Goal: Communication & Community: Ask a question

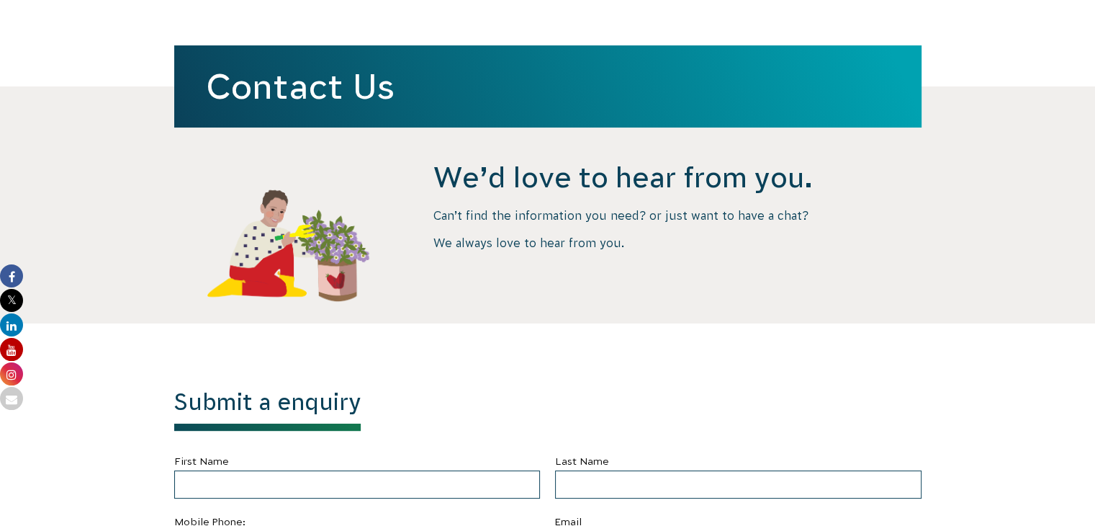
scroll to position [432, 0]
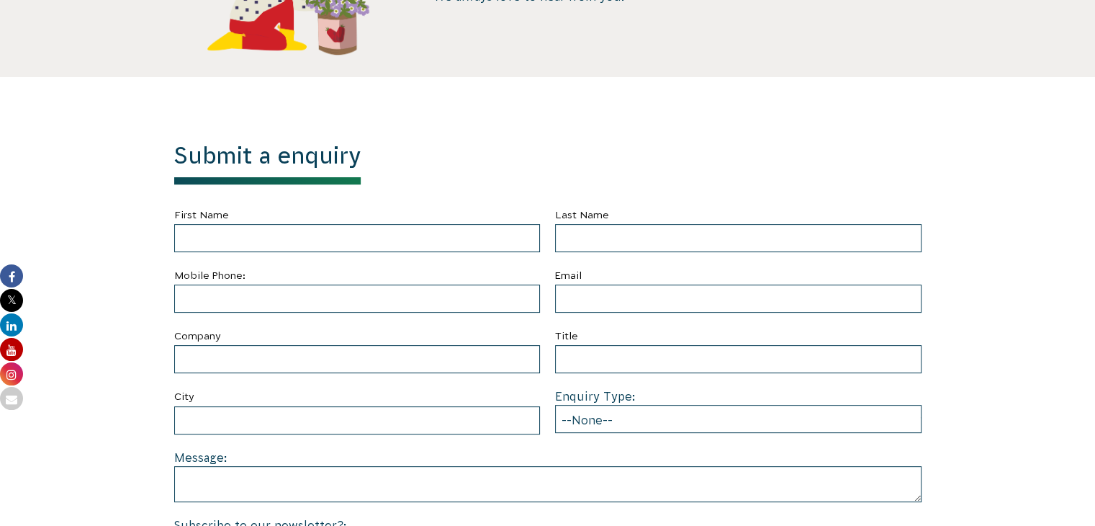
click at [417, 215] on label "First Name" at bounding box center [357, 215] width 366 height 18
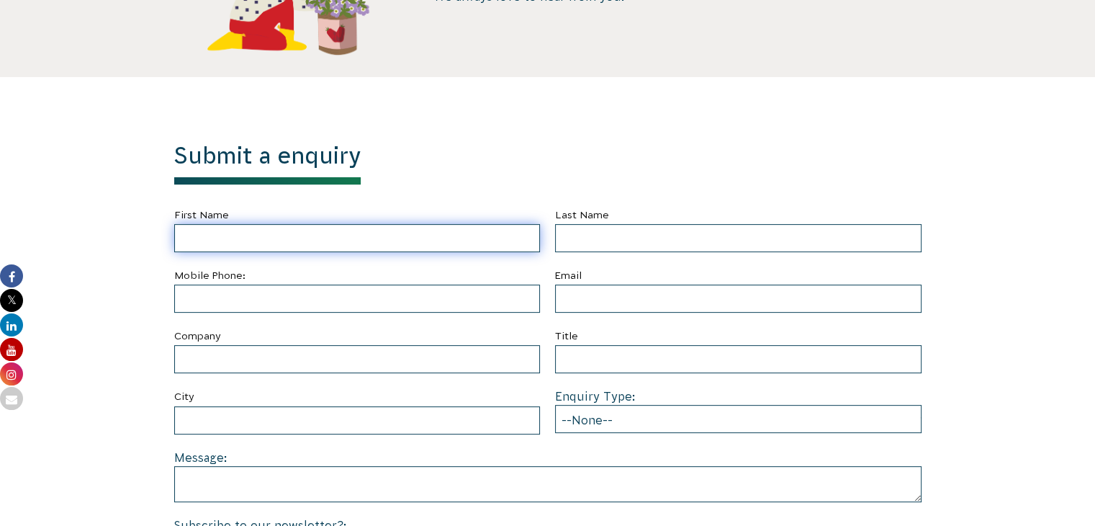
click at [417, 224] on input "First Name" at bounding box center [357, 238] width 366 height 28
click at [418, 231] on input "First Name" at bounding box center [357, 238] width 366 height 28
type input "[PERSON_NAME]"
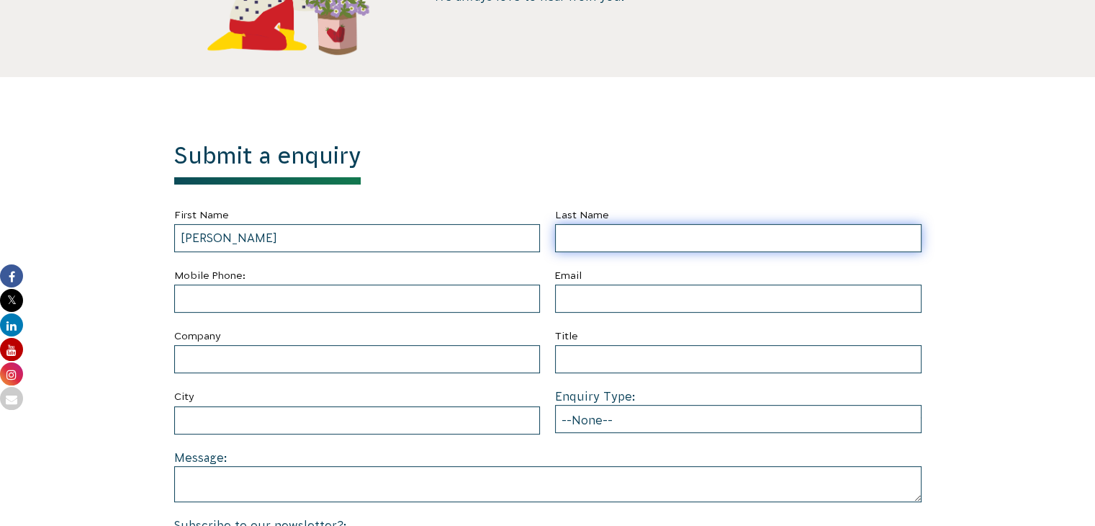
type input "[PERSON_NAME]"
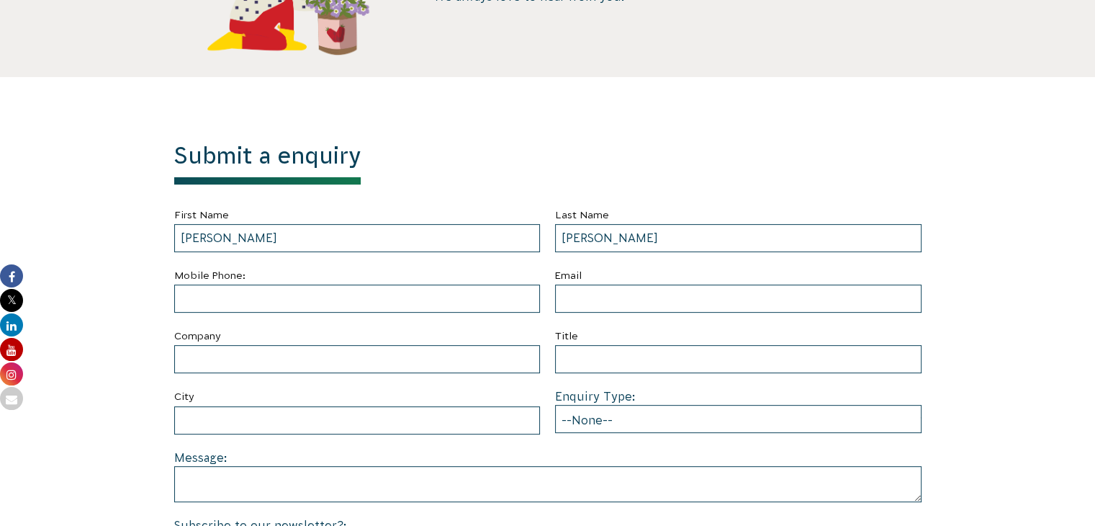
type input "4806207478"
type input "[EMAIL_ADDRESS][DOMAIN_NAME]"
type input "Mesa"
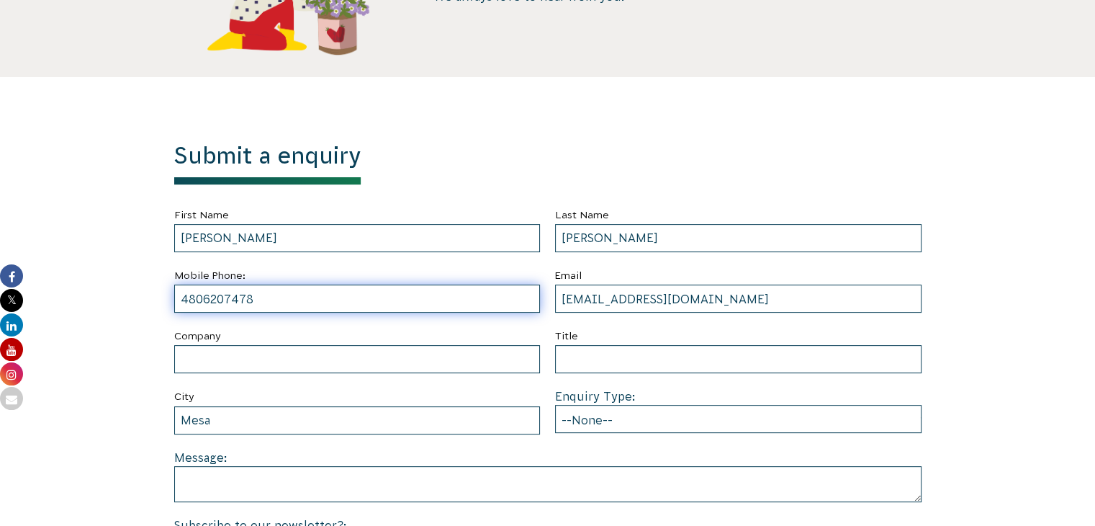
click at [282, 293] on input "4806207478" at bounding box center [357, 298] width 366 height 28
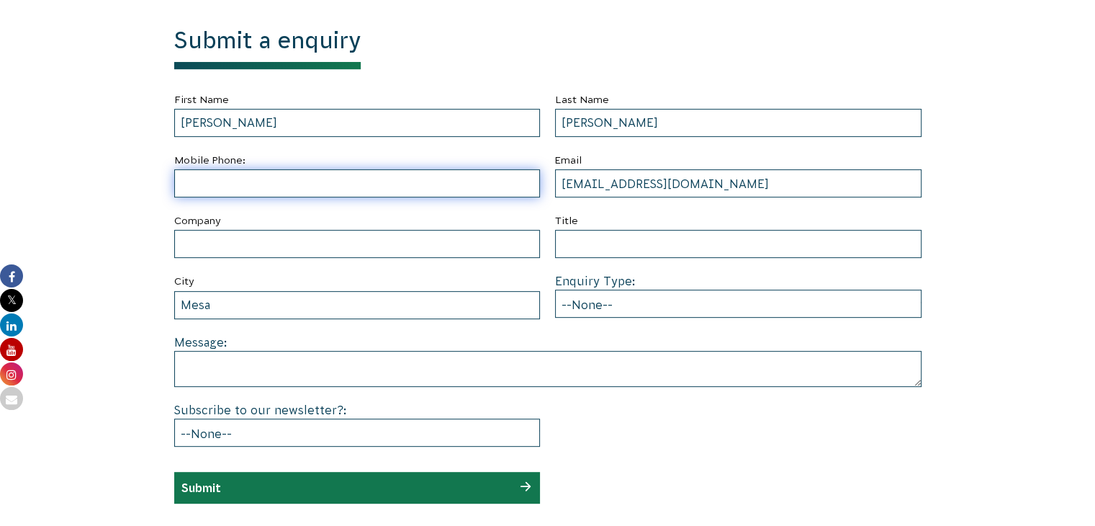
scroll to position [648, 0]
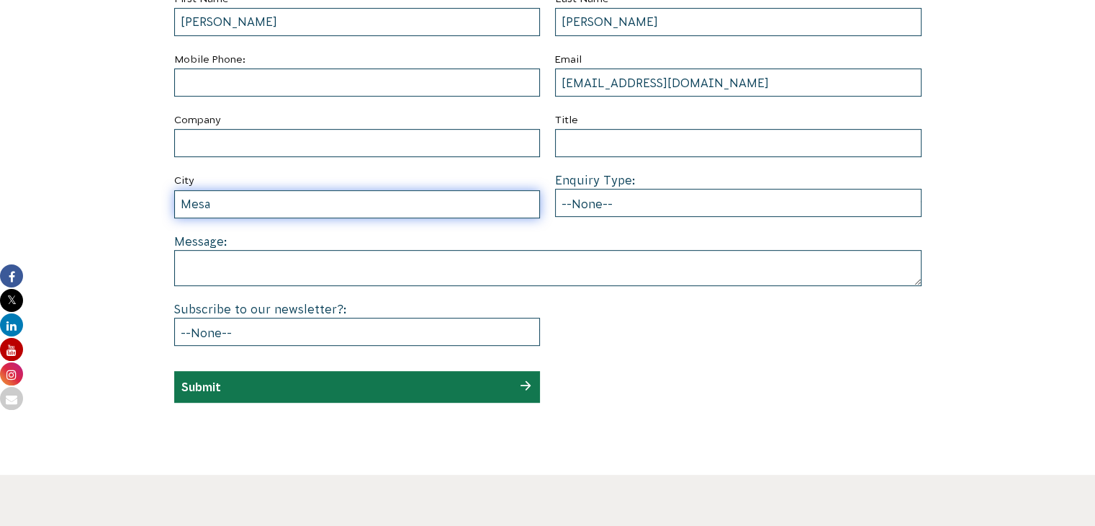
click at [366, 199] on input "Mesa" at bounding box center [357, 204] width 366 height 28
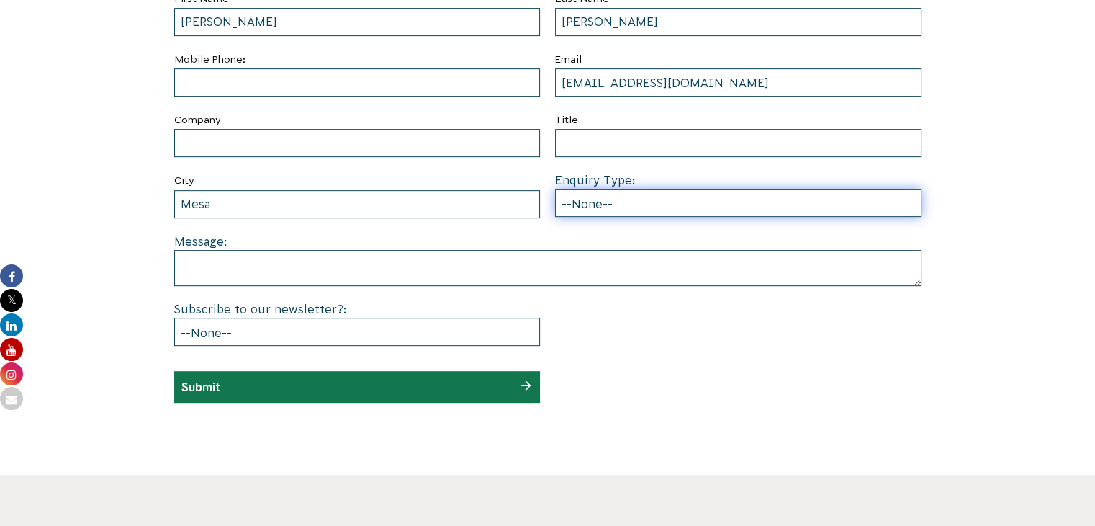
click at [611, 197] on select "--None-- Partnering on conservation and community projects Financial sponsorshi…" at bounding box center [738, 203] width 366 height 28
select select "Other"
click at [555, 189] on select "--None-- Partnering on conservation and community projects Financial sponsorshi…" at bounding box center [738, 203] width 366 height 28
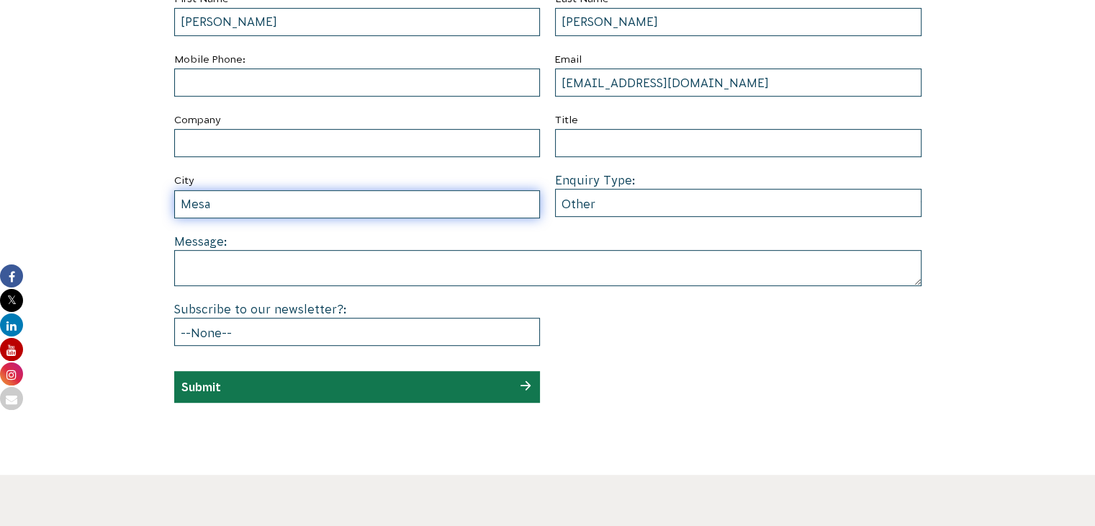
click at [335, 200] on input "Mesa" at bounding box center [357, 204] width 366 height 28
type input "[GEOGRAPHIC_DATA], [US_STATE], [GEOGRAPHIC_DATA]"
